Goal: Task Accomplishment & Management: Complete application form

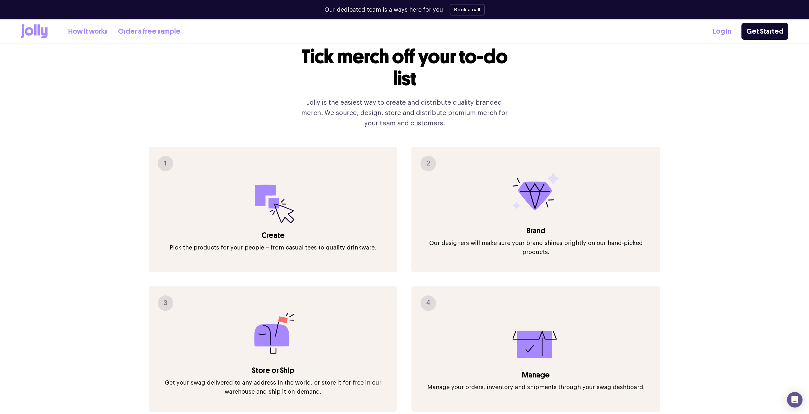
scroll to position [780, 0]
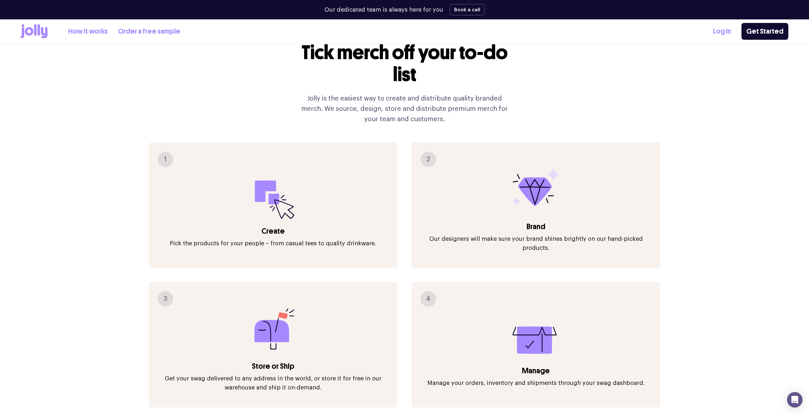
drag, startPoint x: 267, startPoint y: 312, endPoint x: 214, endPoint y: 300, distance: 54.8
click at [214, 300] on div "3 Store or Ship Get your swag delivered to any address in the world, or store i…" at bounding box center [273, 344] width 249 height 125
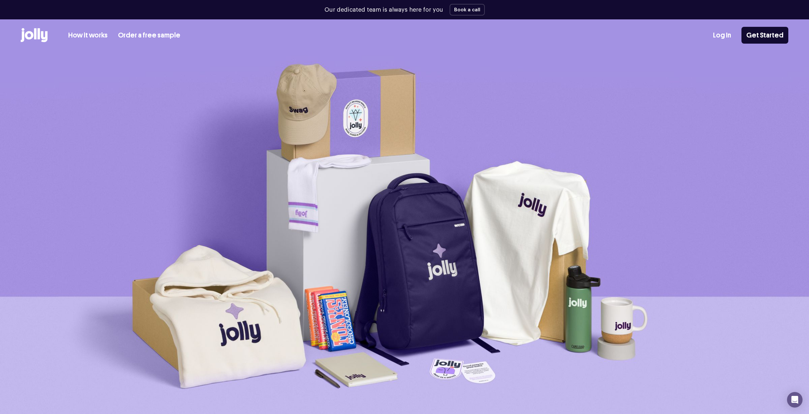
scroll to position [0, 0]
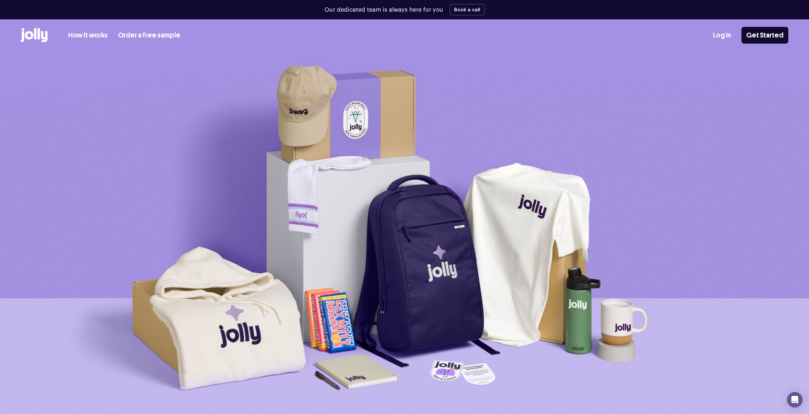
click at [94, 34] on link "How it works" at bounding box center [87, 35] width 39 height 11
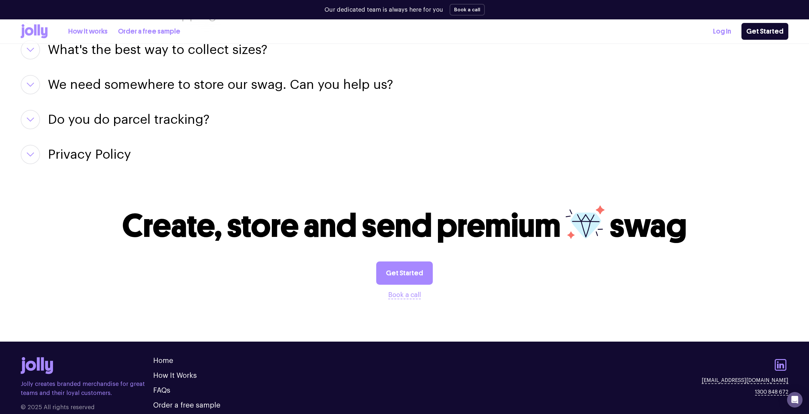
scroll to position [1065, 0]
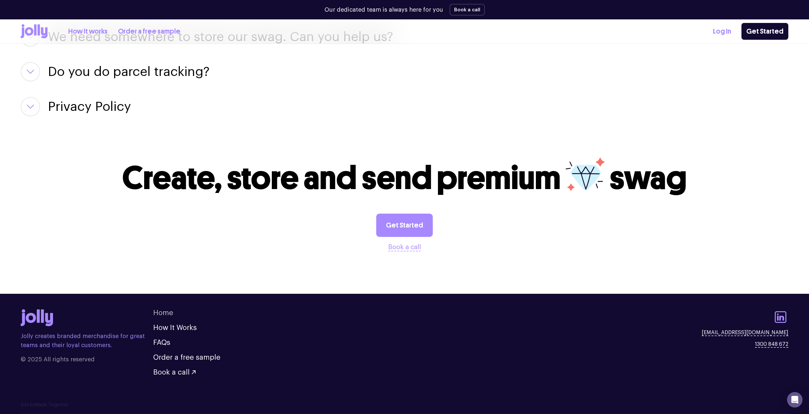
click at [166, 312] on link "Home" at bounding box center [163, 312] width 20 height 7
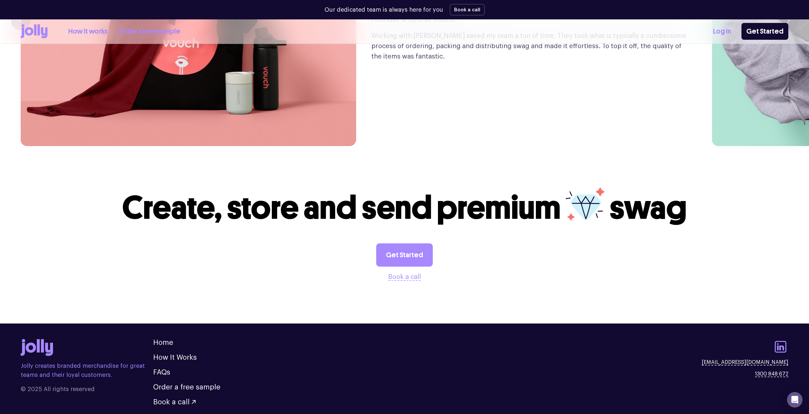
scroll to position [1826, 0]
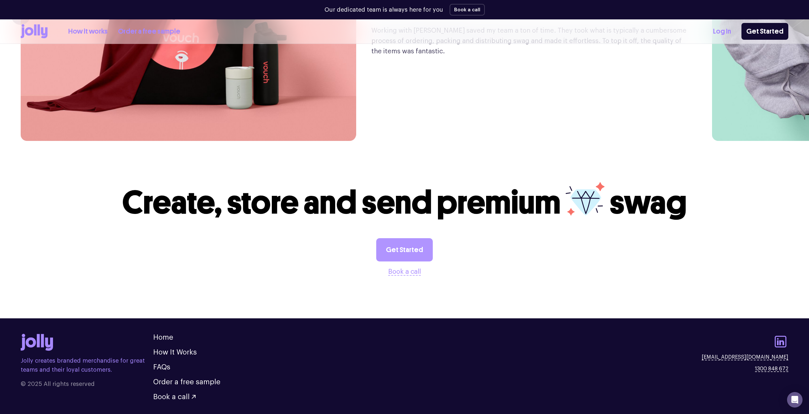
click at [410, 238] on link "Get Started" at bounding box center [404, 249] width 57 height 23
